Goal: Information Seeking & Learning: Learn about a topic

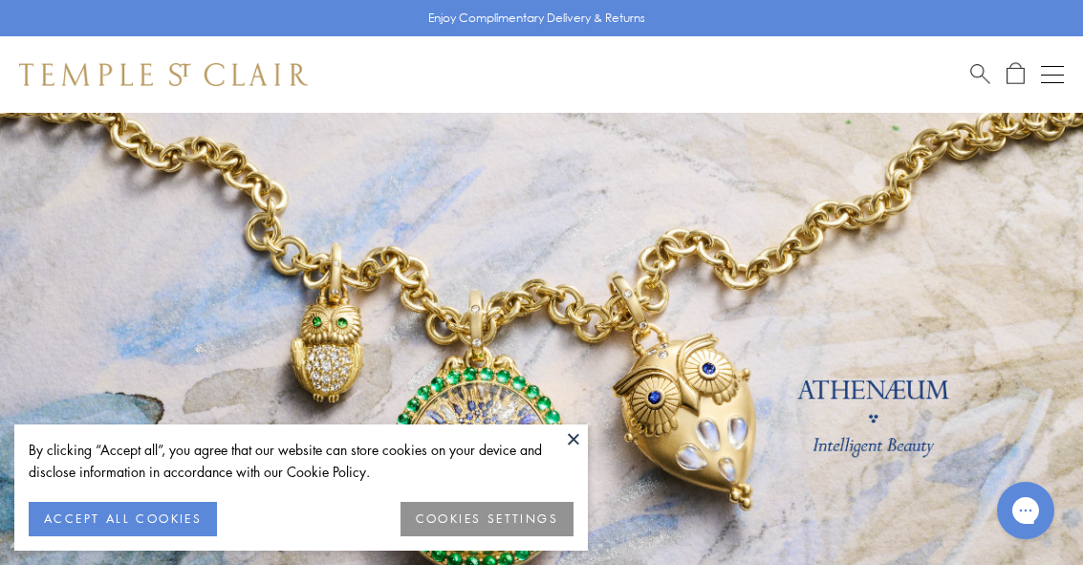
click at [163, 536] on button "ACCEPT ALL COOKIES" at bounding box center [123, 519] width 188 height 34
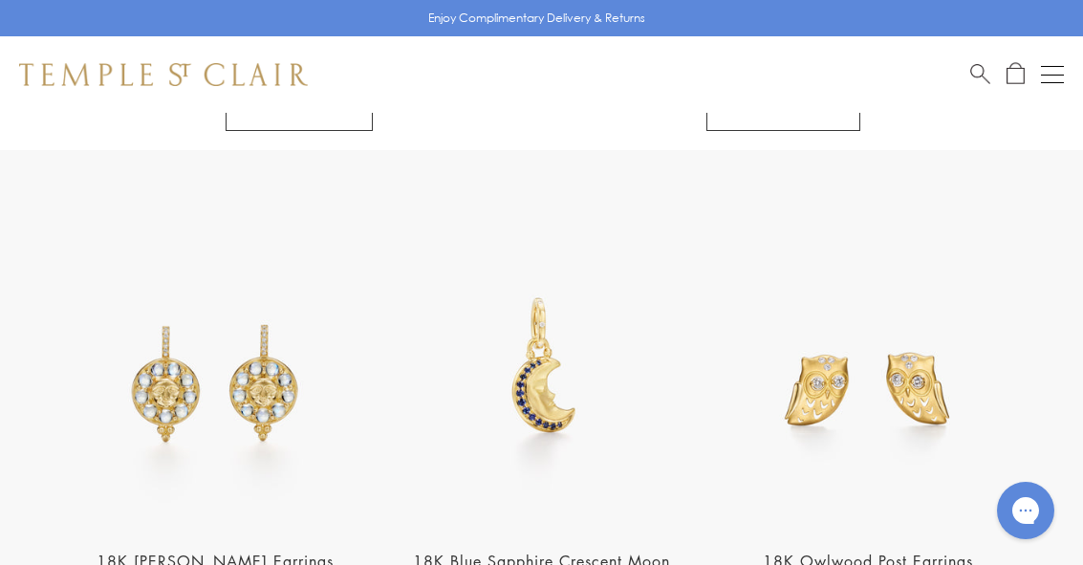
scroll to position [2002, 0]
click at [1054, 77] on button "Open navigation" at bounding box center [1052, 74] width 23 height 23
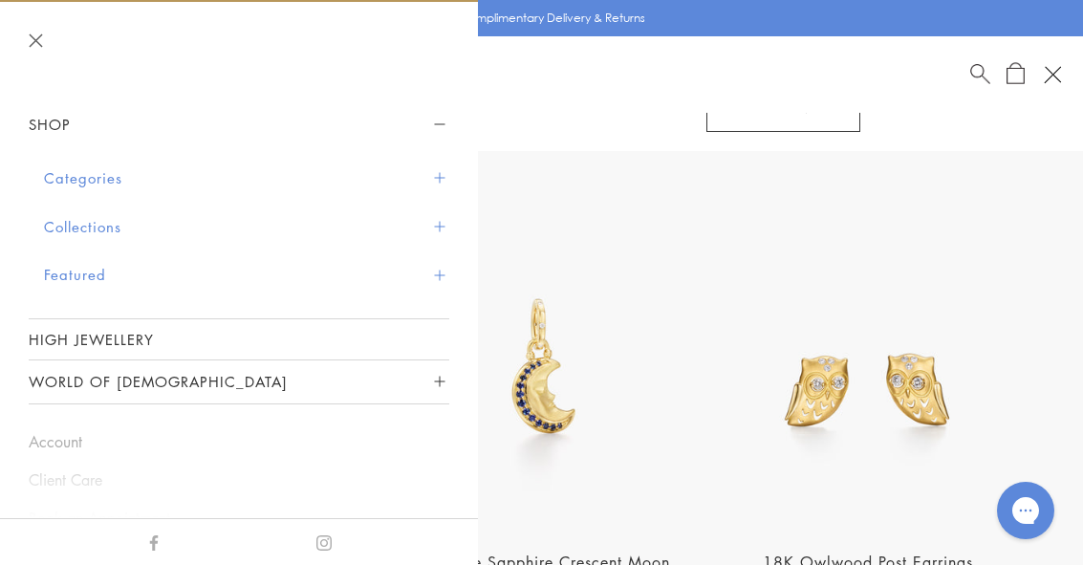
click at [113, 174] on button "Categories" at bounding box center [246, 178] width 405 height 49
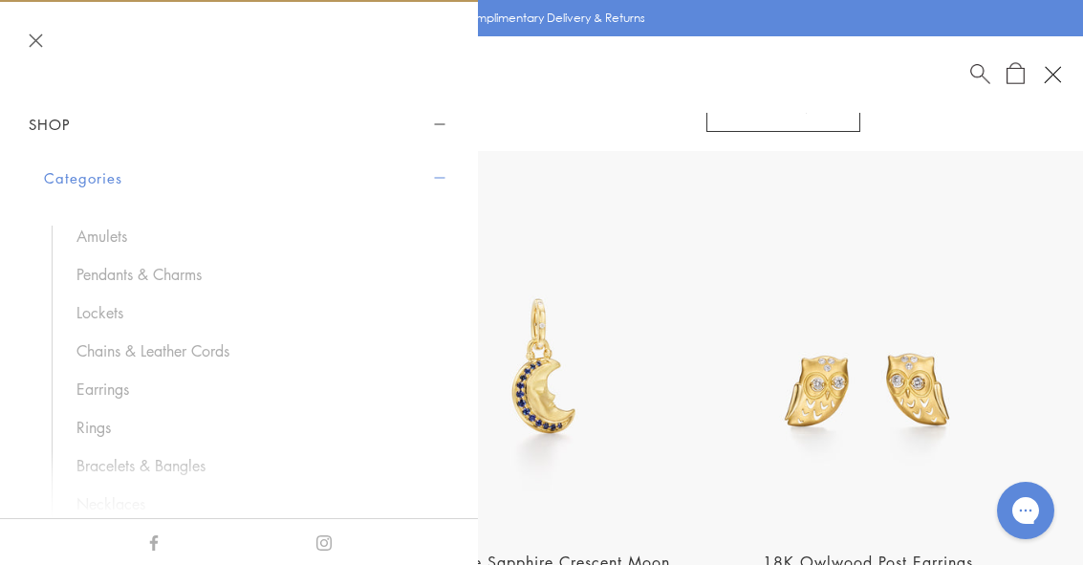
click at [179, 273] on link "Pendants & Charms" at bounding box center [254, 274] width 354 height 21
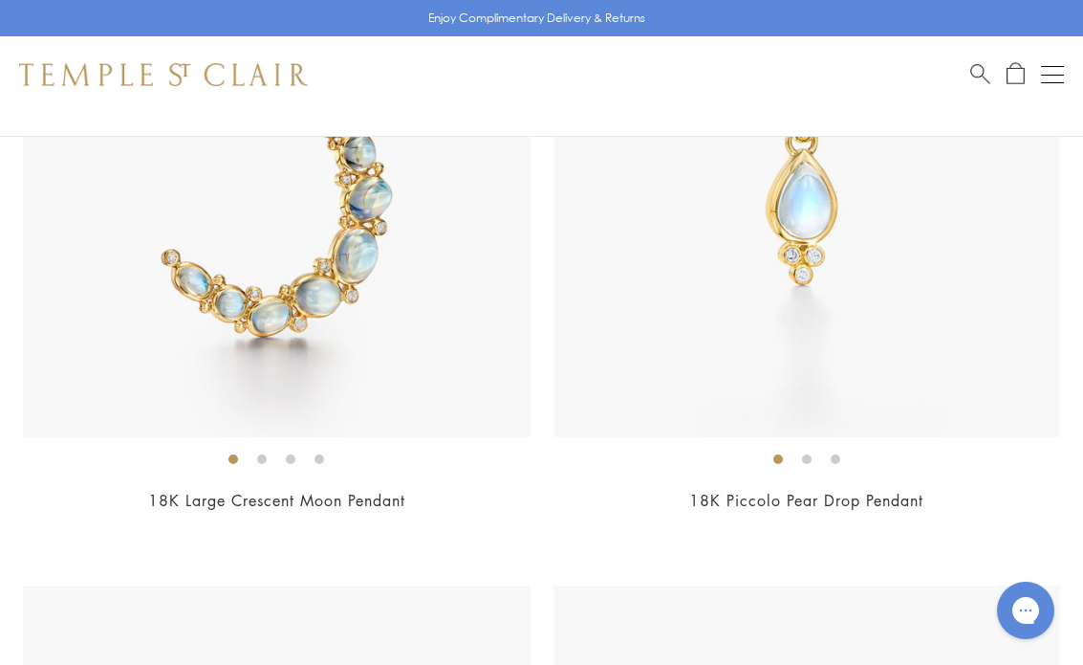
scroll to position [14186, 0]
click at [820, 354] on img at bounding box center [808, 183] width 508 height 508
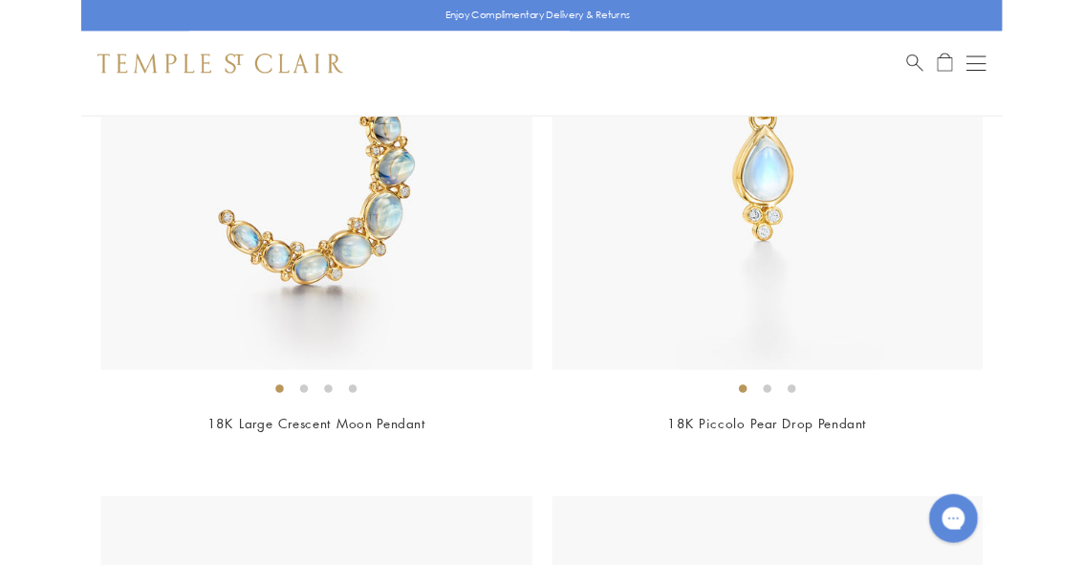
scroll to position [14187, 0]
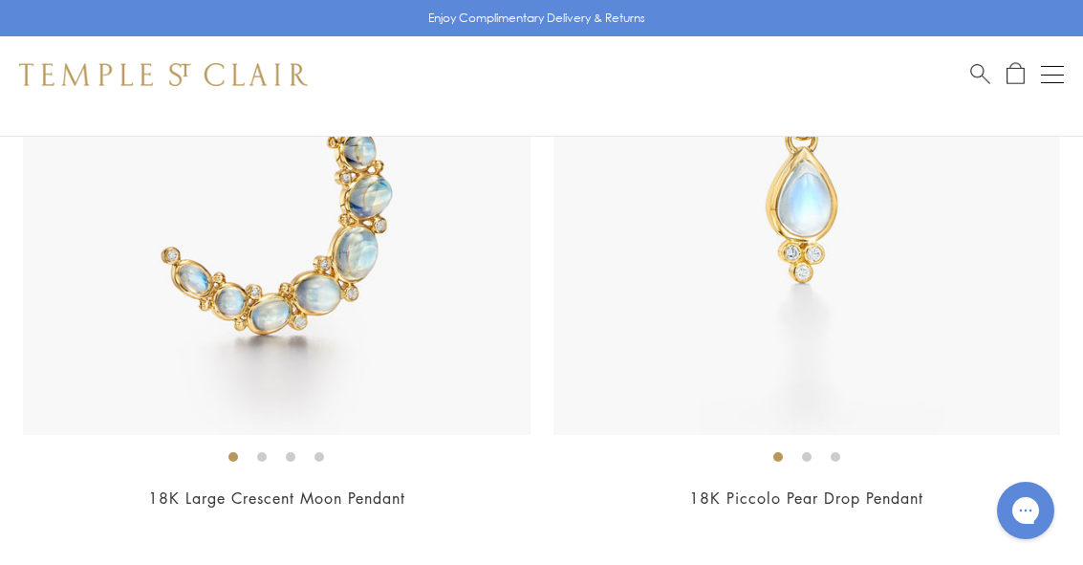
click at [800, 488] on link "18K Piccolo Pear Drop Pendant" at bounding box center [806, 498] width 234 height 21
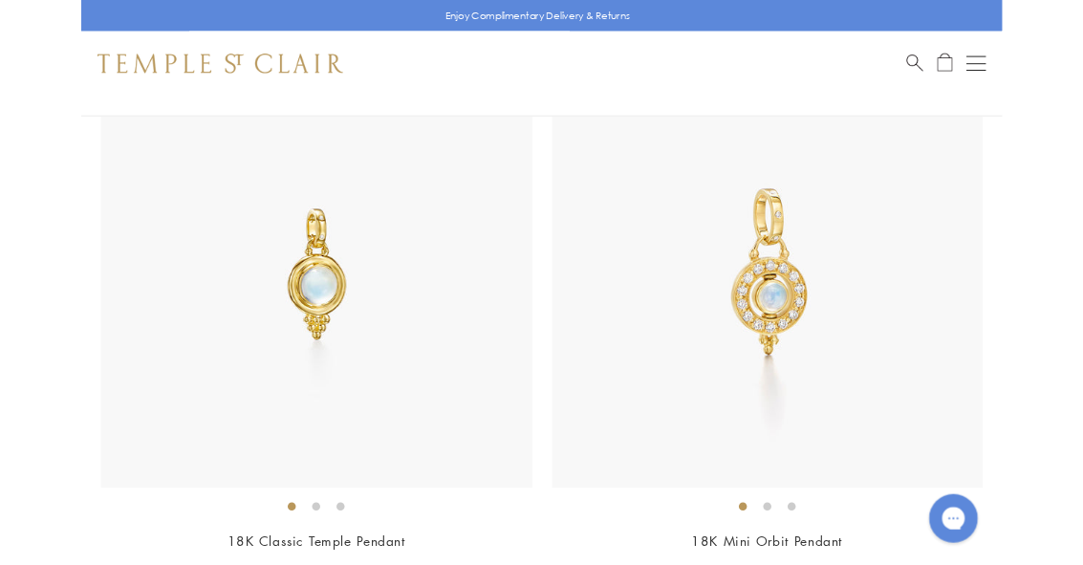
scroll to position [14705, 0]
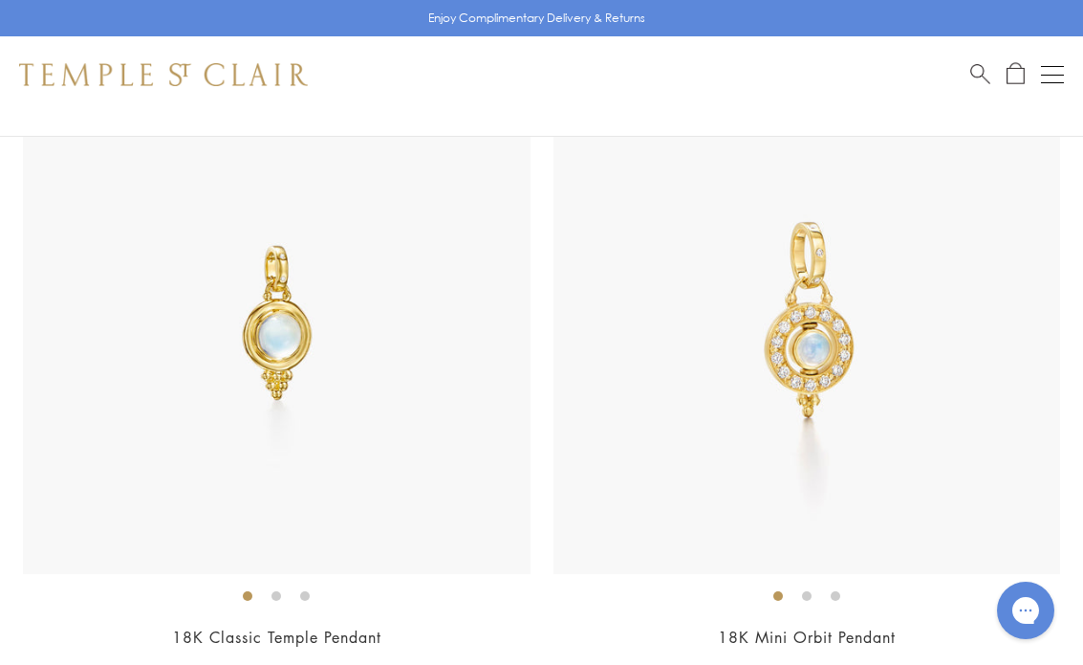
click at [863, 564] on ol at bounding box center [808, 595] width 508 height 24
click at [326, 564] on link "18K Classic Temple Pendant" at bounding box center [276, 636] width 209 height 21
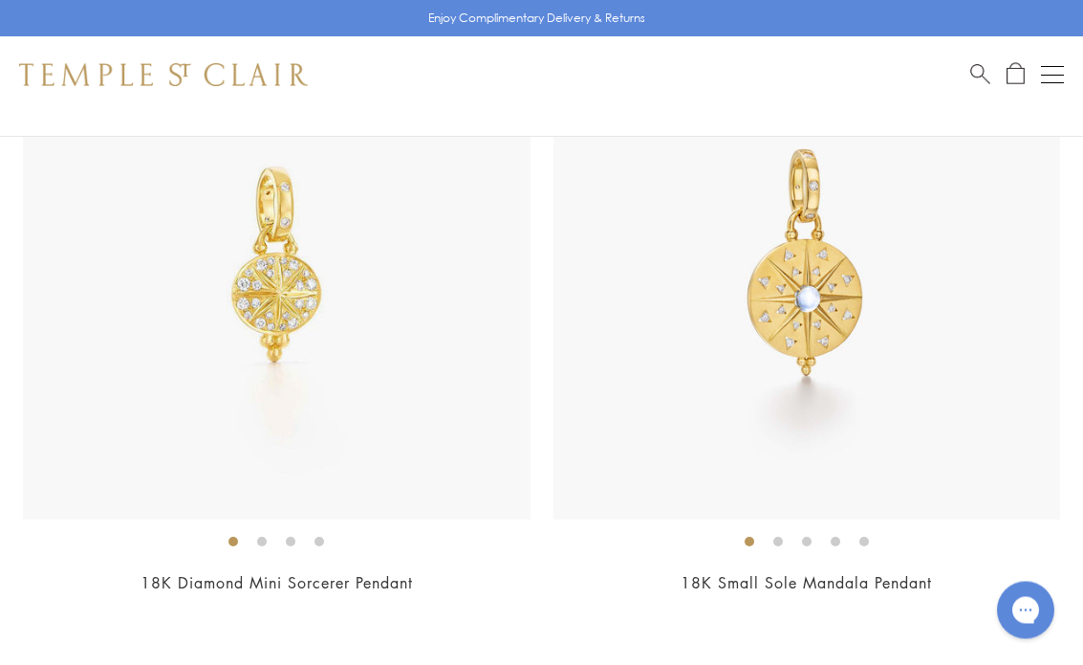
scroll to position [20003, 0]
click at [352, 529] on ol at bounding box center [277, 541] width 508 height 24
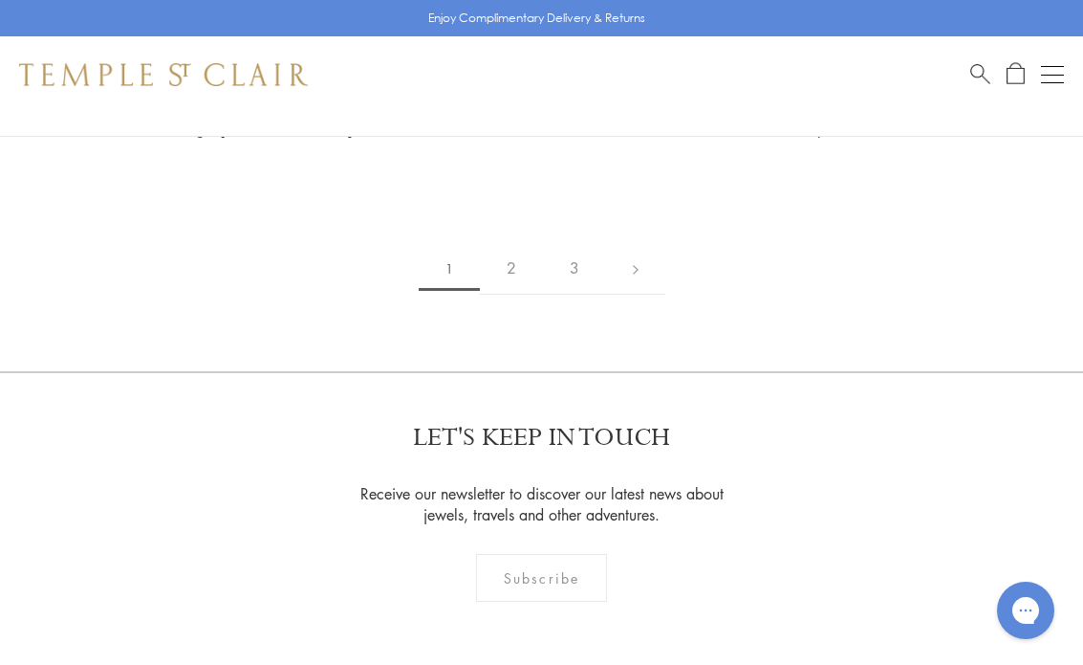
scroll to position [21763, 0]
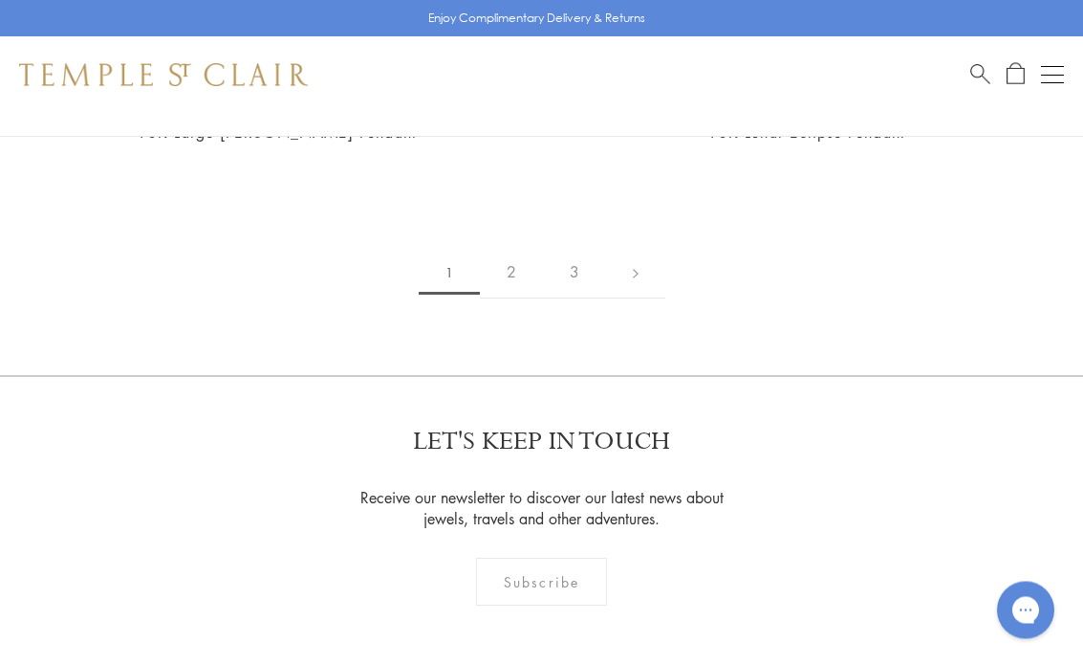
click at [523, 247] on link "2" at bounding box center [511, 273] width 63 height 53
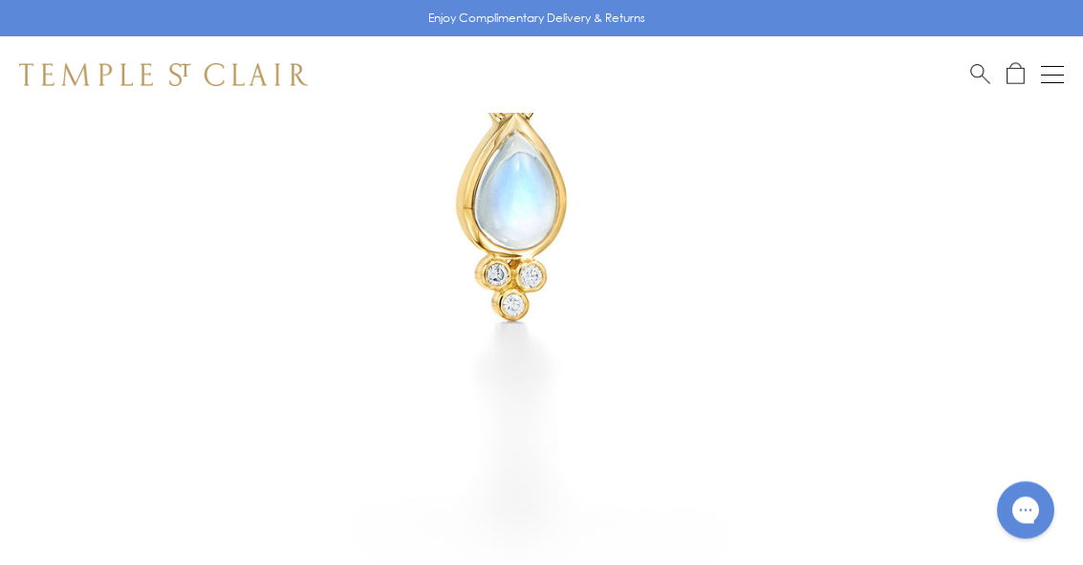
scroll to position [439, 0]
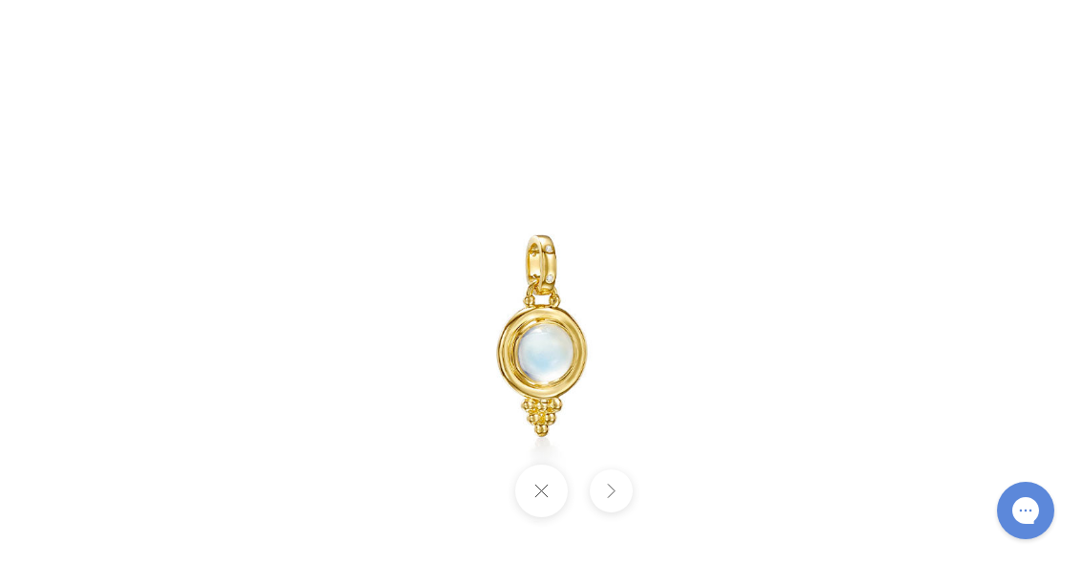
scroll to position [85, 0]
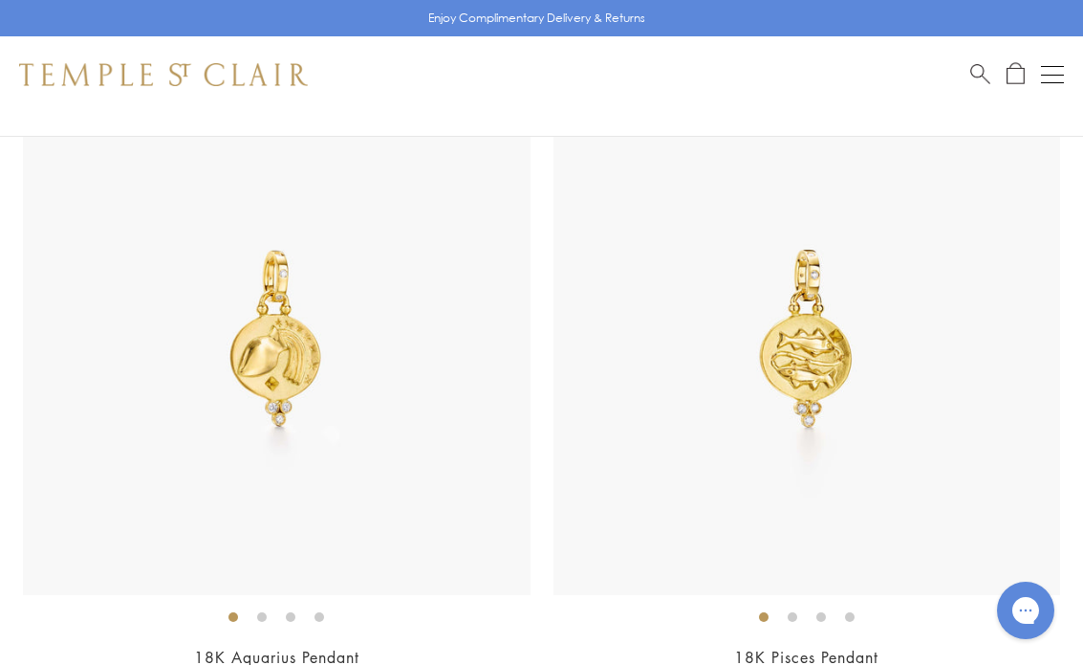
scroll to position [2229, 0]
click at [158, 288] on img at bounding box center [277, 342] width 508 height 508
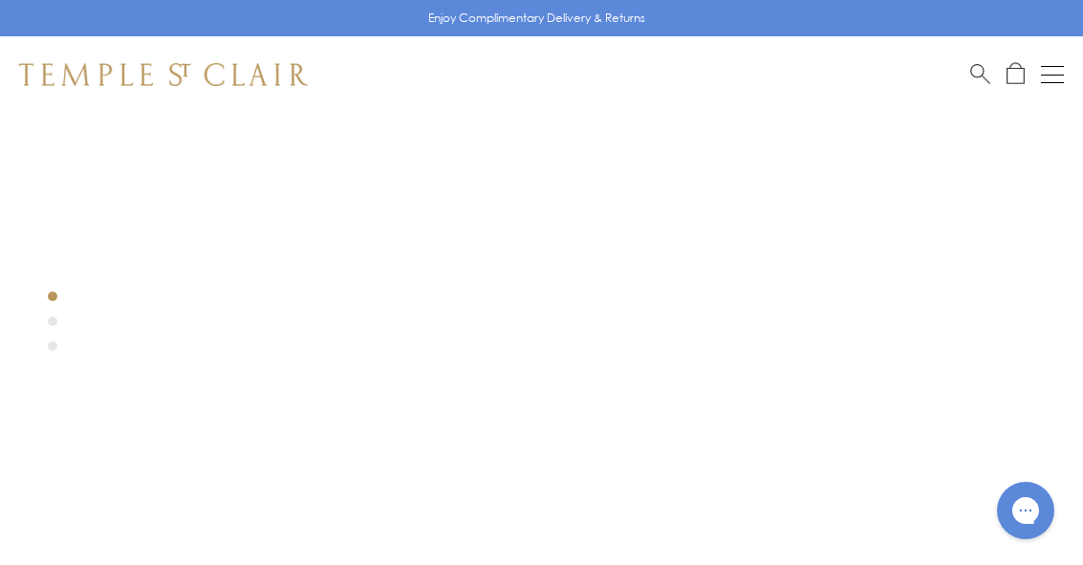
scroll to position [81, 0]
